Goal: Transaction & Acquisition: Purchase product/service

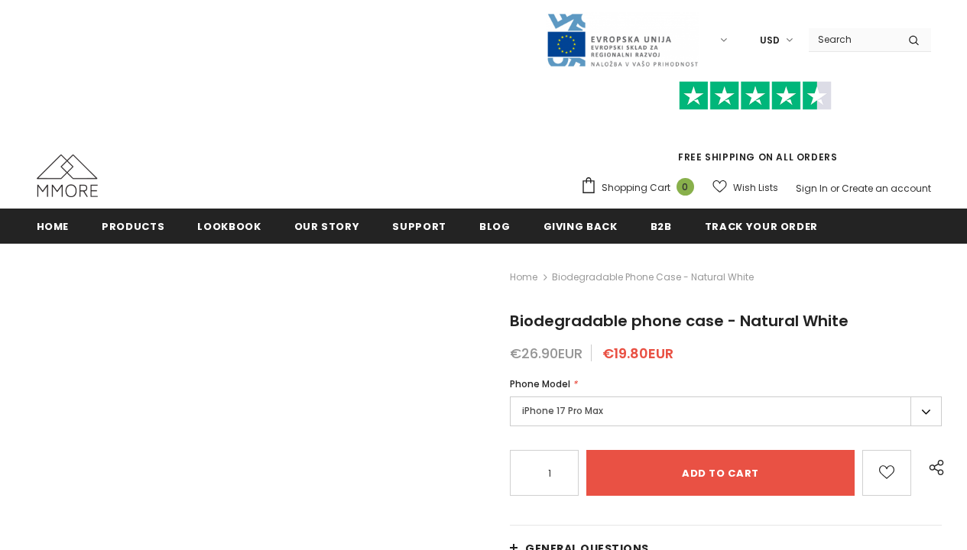
radio input "true"
radio input "false"
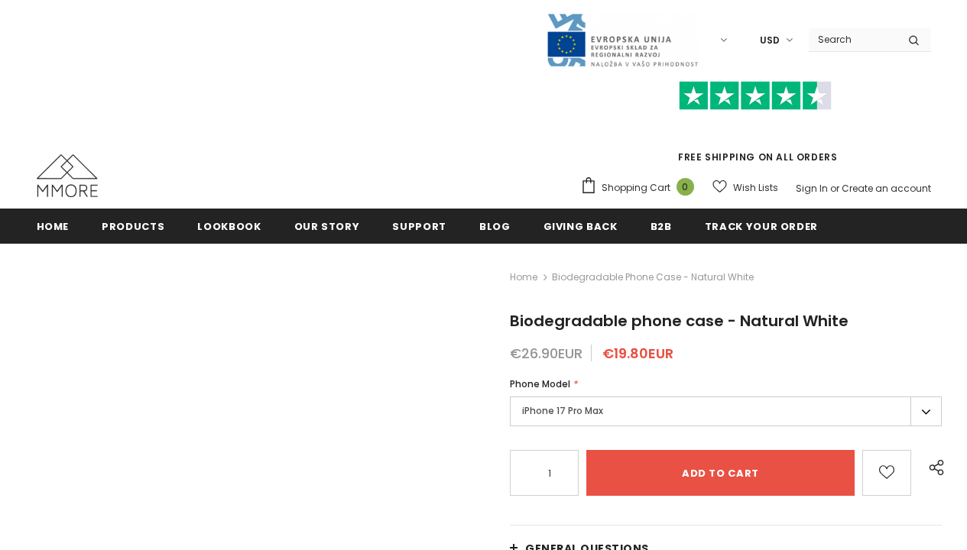
radio input "false"
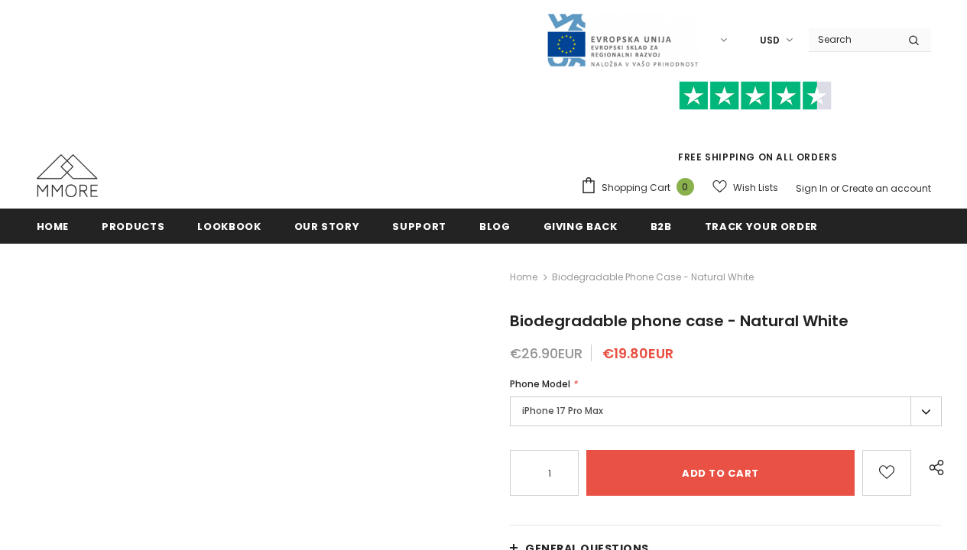
radio input "false"
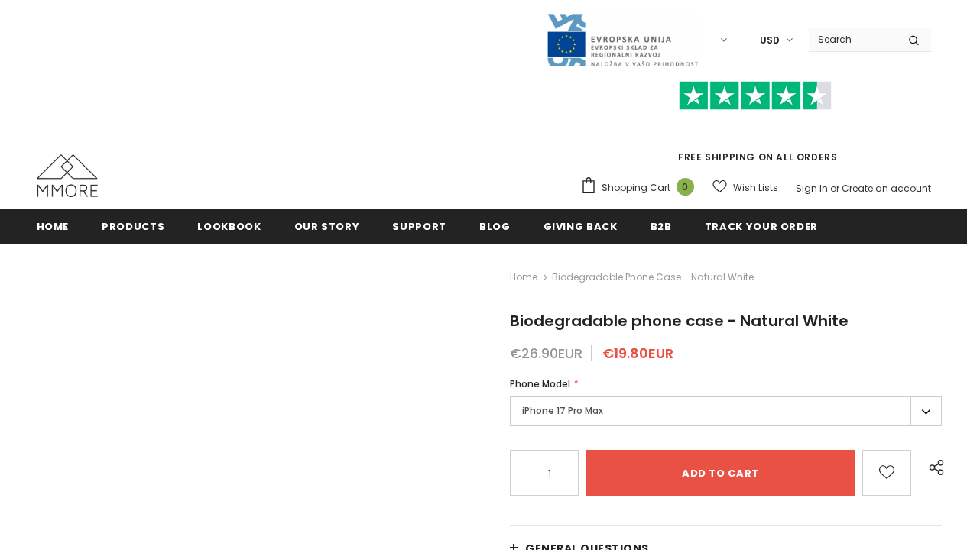
radio input "false"
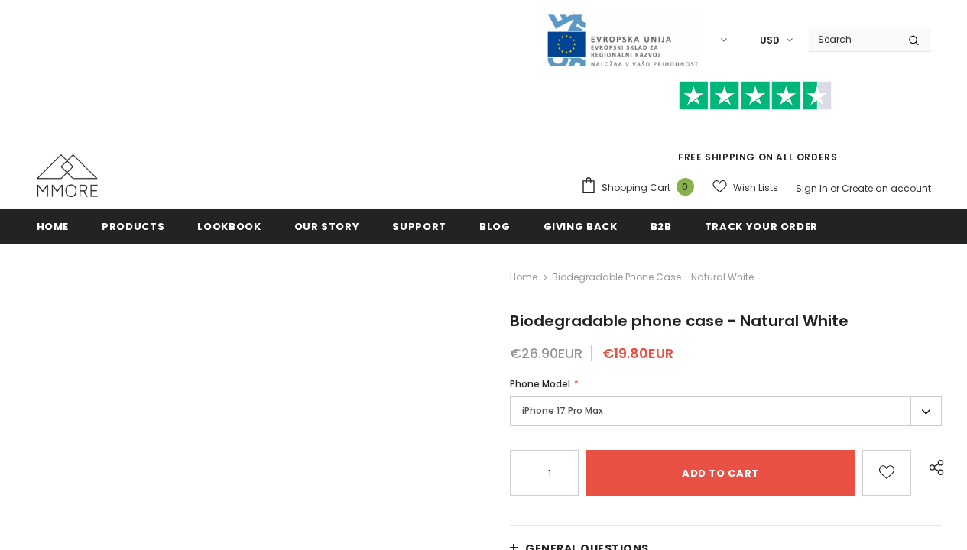
radio input "false"
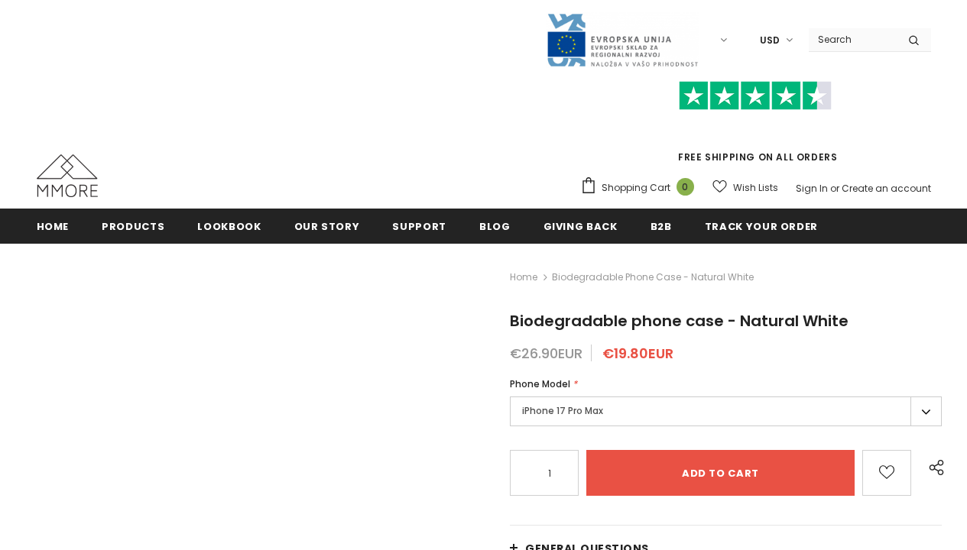
radio input "false"
